Goal: Task Accomplishment & Management: Complete application form

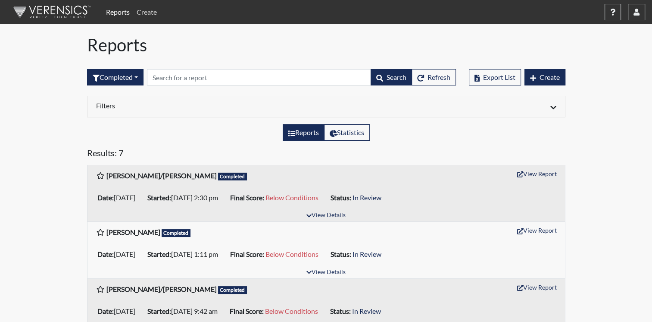
click at [150, 9] on link "Create" at bounding box center [146, 11] width 27 height 17
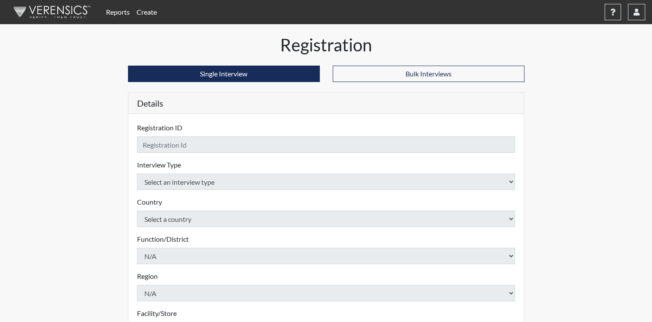
checkbox input "true"
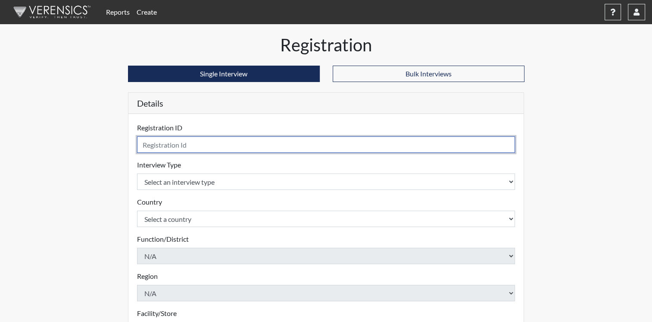
click at [208, 146] on input "text" at bounding box center [326, 144] width 379 height 16
type input "[PERSON_NAME]"
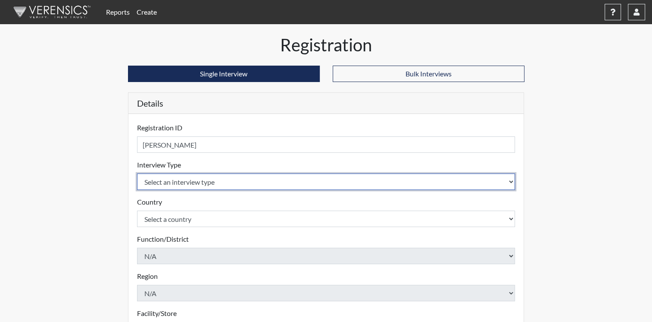
click at [511, 182] on select "Select an interview type Corrections Pre-Employment" at bounding box center [326, 181] width 379 height 16
select select "ff733e93-e1bf-11ea-9c9f-0eff0cf7eb8f"
click at [137, 173] on select "Select an interview type Corrections Pre-Employment" at bounding box center [326, 181] width 379 height 16
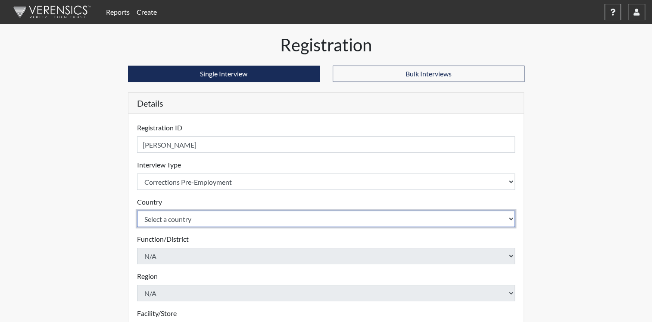
click at [512, 218] on select "Select a country [GEOGRAPHIC_DATA] [GEOGRAPHIC_DATA]" at bounding box center [326, 218] width 379 height 16
click at [137, 210] on select "Select a country [GEOGRAPHIC_DATA] [GEOGRAPHIC_DATA]" at bounding box center [326, 218] width 379 height 16
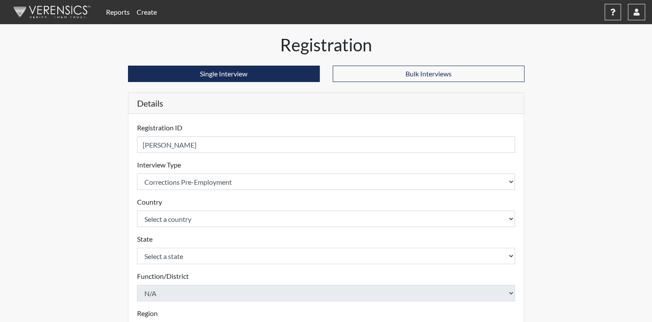
click at [485, 241] on div "State Select a state [GEOGRAPHIC_DATA] [GEOGRAPHIC_DATA][US_STATE] [GEOGRAPHIC_…" at bounding box center [326, 249] width 379 height 30
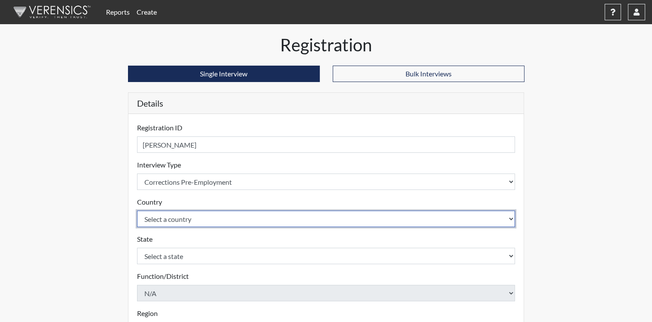
click at [512, 219] on select "Select a country [GEOGRAPHIC_DATA] [GEOGRAPHIC_DATA]" at bounding box center [326, 218] width 379 height 16
select select "united-states-of-[GEOGRAPHIC_DATA]"
click at [137, 210] on select "Select a country [GEOGRAPHIC_DATA] [GEOGRAPHIC_DATA]" at bounding box center [326, 218] width 379 height 16
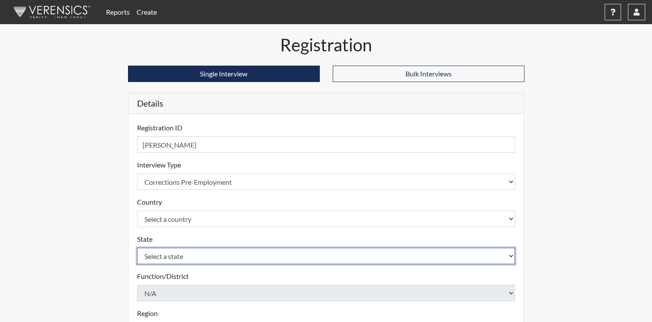
click at [465, 256] on select "Select a state [US_STATE] [US_STATE] [US_STATE] [US_STATE] [US_STATE] [US_STATE…" at bounding box center [326, 255] width 379 height 16
select select "OH"
click at [137, 247] on select "Select a state [US_STATE] [US_STATE] [US_STATE] [US_STATE] [US_STATE] [US_STATE…" at bounding box center [326, 255] width 379 height 16
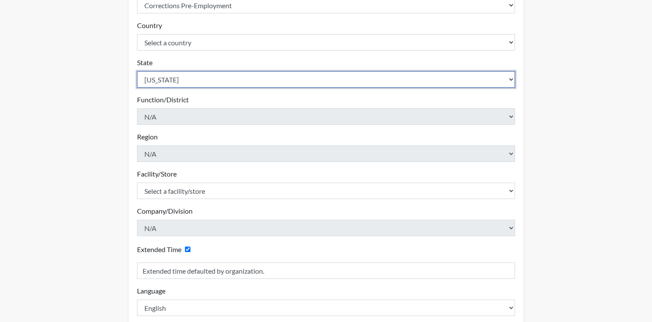
scroll to position [216, 0]
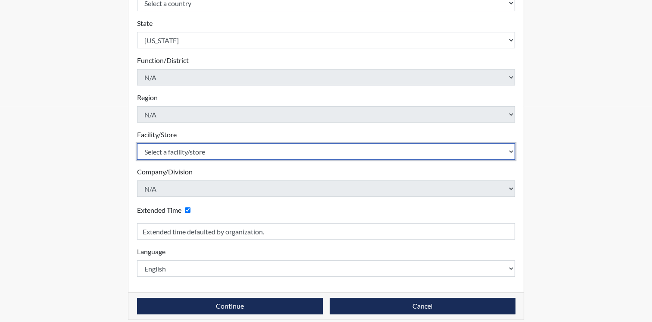
click at [510, 152] on select "Select a facility/store ADAPT CCC Pathways/[GEOGRAPHIC_DATA] TCC" at bounding box center [326, 151] width 379 height 16
select select "22a52fcc-33cb-4853-b940-73a41c3ba4ac"
click at [137, 143] on select "Select a facility/store ADAPT CCC Pathways/[GEOGRAPHIC_DATA] TCC" at bounding box center [326, 151] width 379 height 16
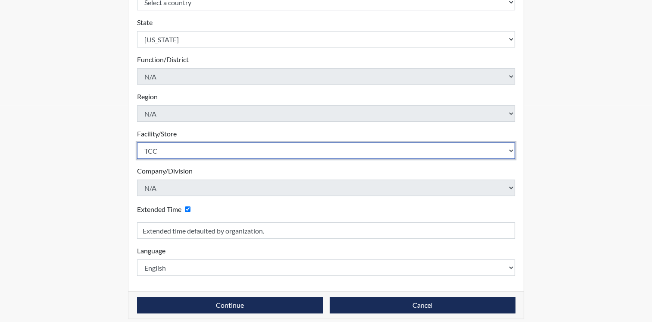
scroll to position [222, 0]
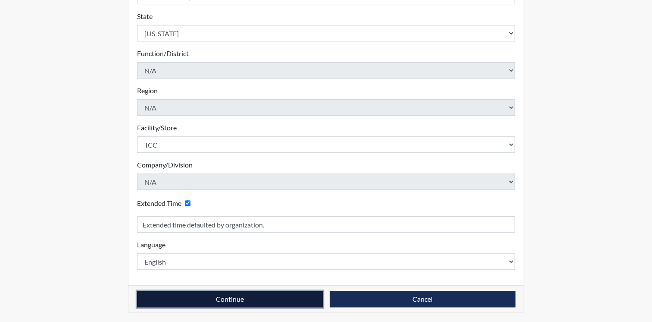
click at [293, 298] on button "Continue" at bounding box center [230, 299] width 186 height 16
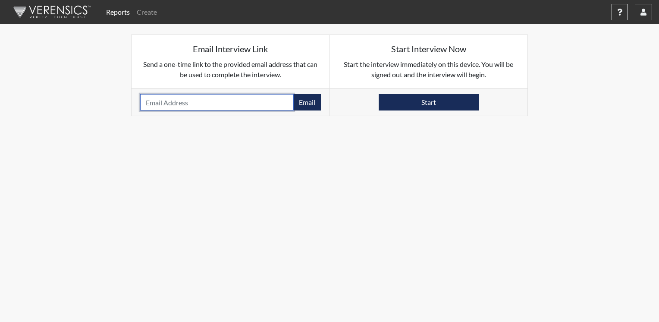
click at [250, 104] on input "email" at bounding box center [216, 102] width 153 height 16
click at [200, 100] on input "[DOMAIN_NAME]" at bounding box center [216, 102] width 153 height 16
type input "[EMAIL_ADDRESS][DOMAIN_NAME]"
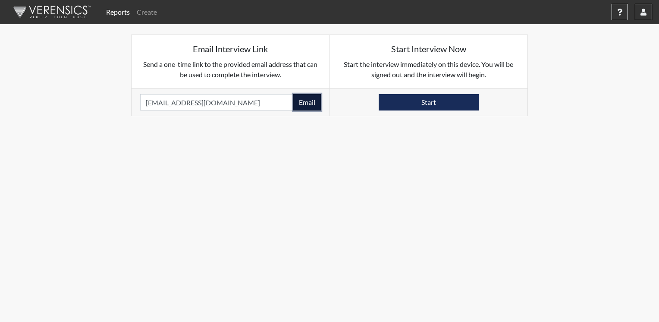
click at [311, 102] on button "Email" at bounding box center [307, 102] width 28 height 16
